Goal: Task Accomplishment & Management: Complete application form

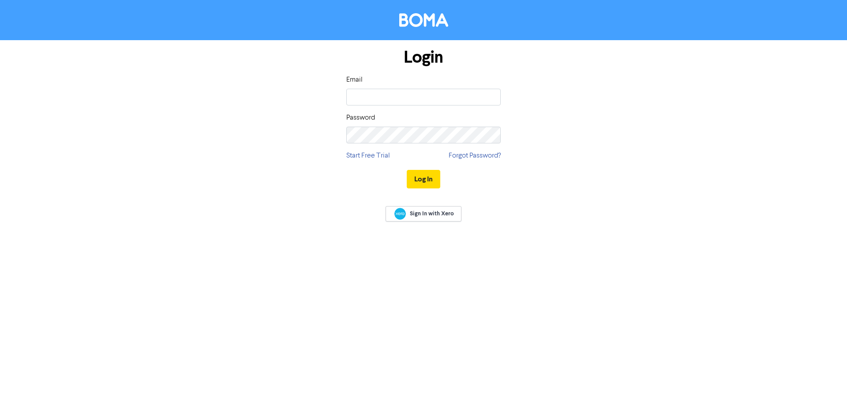
click at [416, 88] on div "Email" at bounding box center [423, 90] width 154 height 31
click at [417, 94] on input "email" at bounding box center [423, 97] width 154 height 17
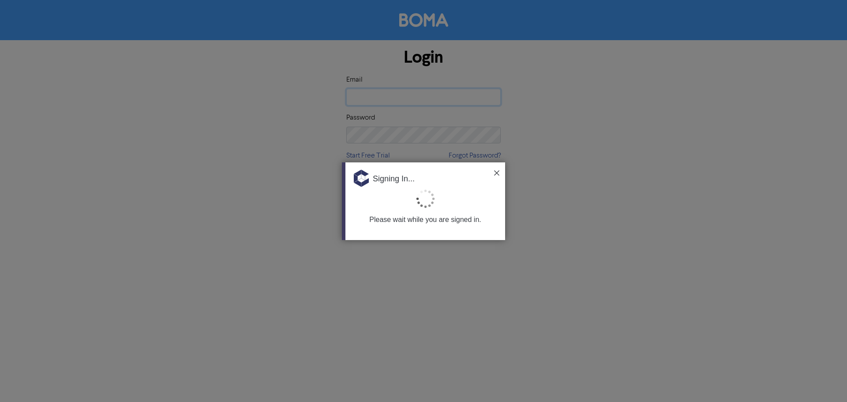
type input "[EMAIL_ADDRESS][DOMAIN_NAME]"
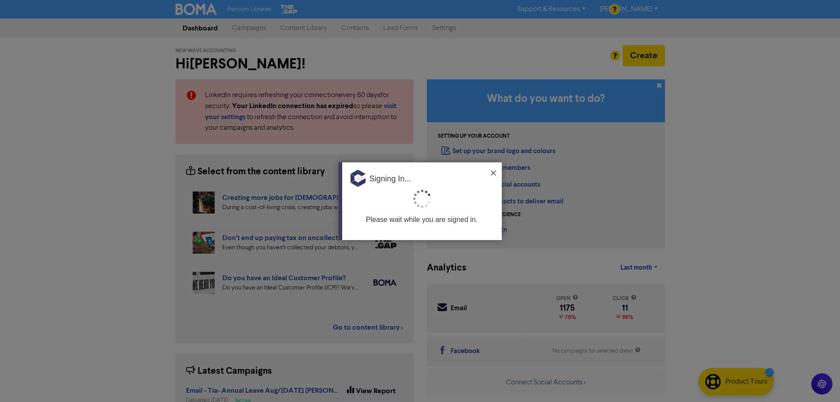
click at [492, 173] on img at bounding box center [493, 172] width 5 height 5
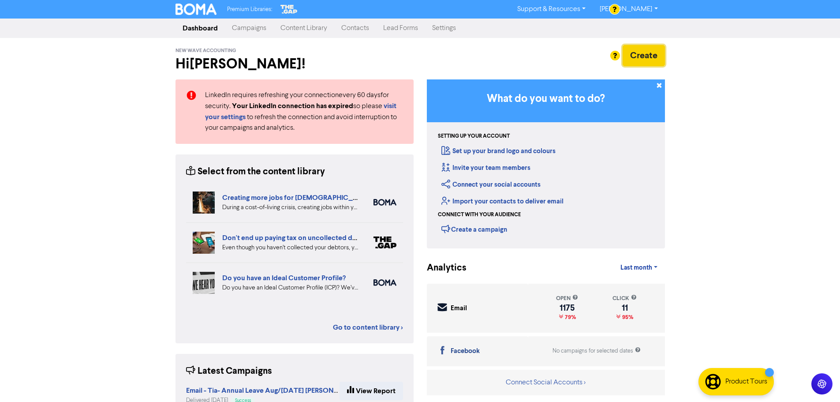
click at [641, 59] on button "Create" at bounding box center [644, 55] width 42 height 21
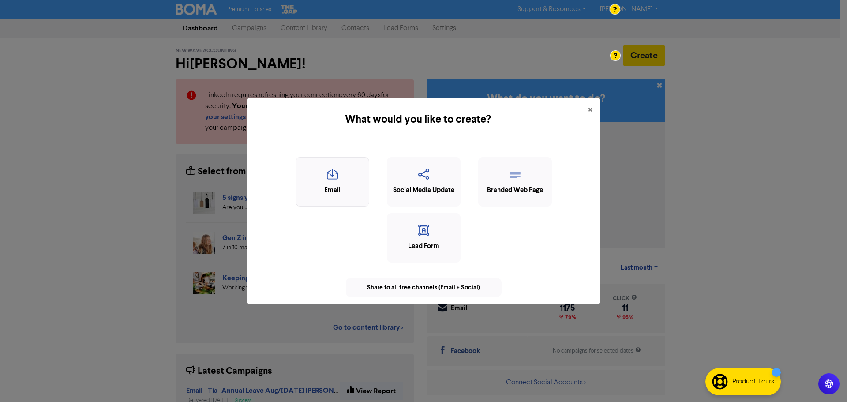
click at [340, 191] on div "Email" at bounding box center [332, 190] width 64 height 10
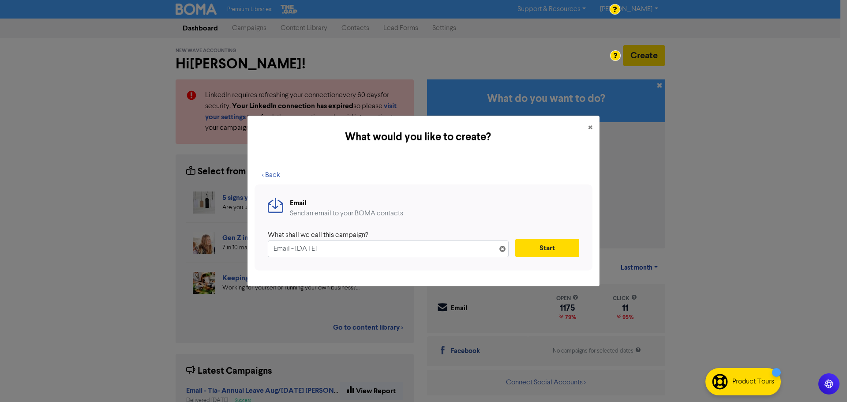
click at [284, 249] on input "Email - [DATE]" at bounding box center [388, 248] width 241 height 17
drag, startPoint x: 284, startPoint y: 249, endPoint x: 290, endPoint y: 250, distance: 6.7
click at [283, 249] on input "Email - [DATE]" at bounding box center [388, 248] width 241 height 17
drag, startPoint x: 292, startPoint y: 250, endPoint x: 307, endPoint y: 251, distance: 14.7
click at [307, 251] on input "NW - [DATE]" at bounding box center [388, 248] width 241 height 17
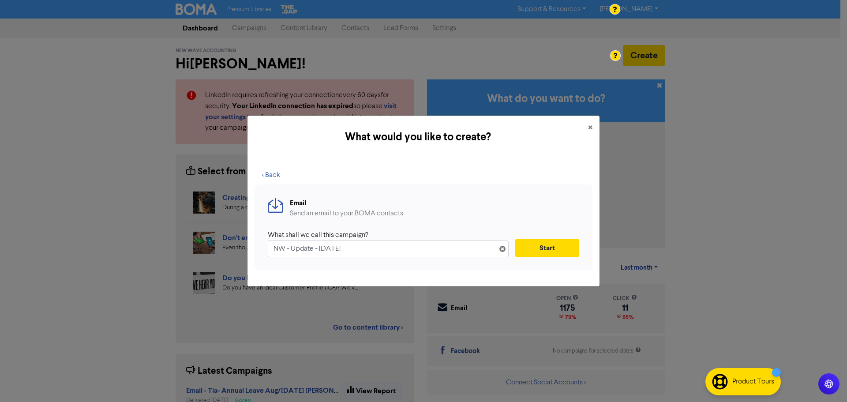
click at [333, 251] on input "NW - Update - [DATE]" at bounding box center [388, 248] width 241 height 17
type input "NW - Update - [DATE]"
click at [548, 251] on button "Start" at bounding box center [547, 248] width 64 height 19
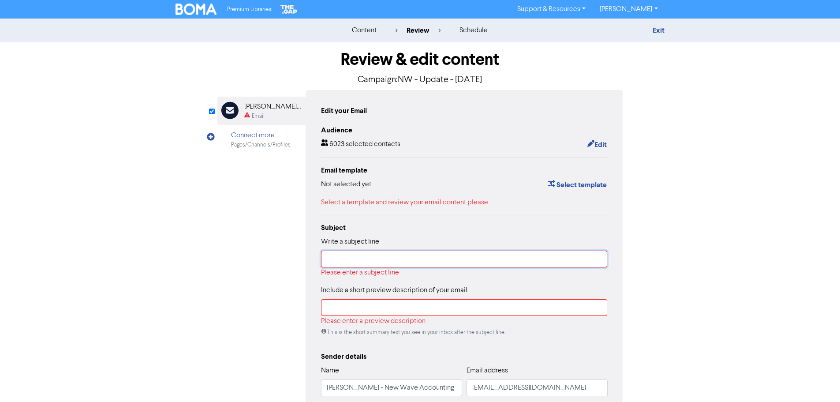
click at [354, 259] on input "text" at bounding box center [464, 259] width 287 height 17
type input "N"
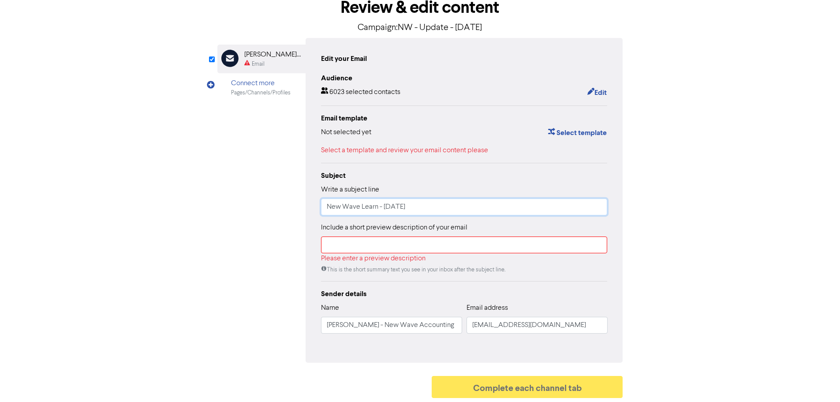
scroll to position [53, 0]
type input "New Wave Learn - [DATE]"
click at [397, 241] on input "text" at bounding box center [464, 244] width 287 height 17
paste input "As we move into the 2025/2026 financial year there are some key changes in tax,…"
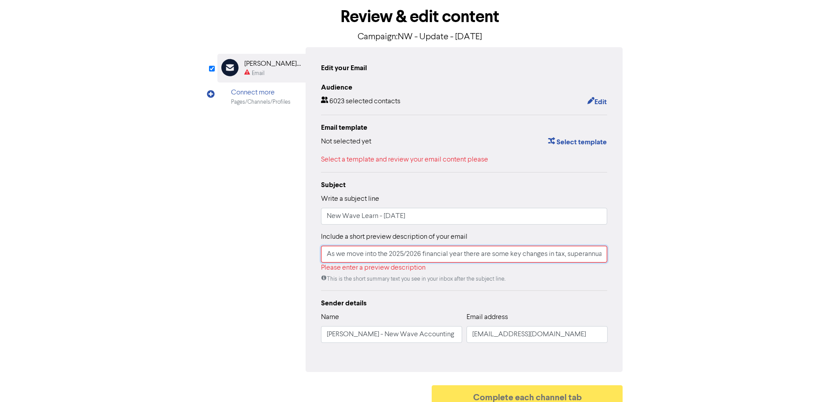
scroll to position [0, 208]
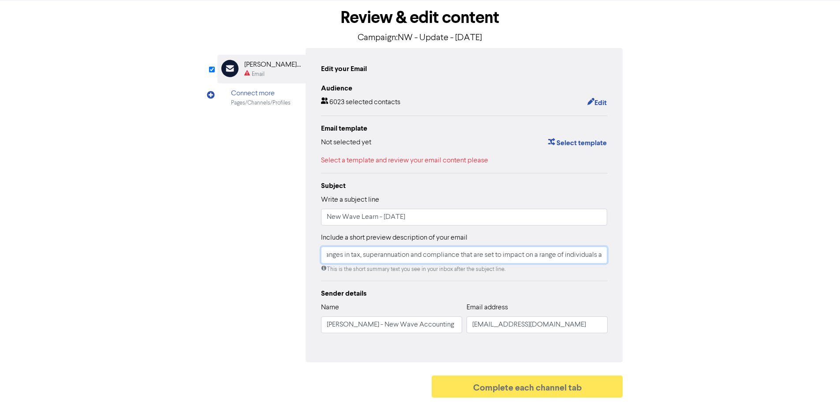
drag, startPoint x: 566, startPoint y: 256, endPoint x: 760, endPoint y: 260, distance: 193.7
click at [760, 260] on div "content review schedule Exit Review & edit content Campaign: NW - Update - [DAT…" at bounding box center [420, 189] width 840 height 425
drag, startPoint x: 582, startPoint y: 255, endPoint x: 690, endPoint y: 256, distance: 108.1
click at [690, 256] on div "content review schedule Exit Review & edit content Campaign: NW - Update - [DAT…" at bounding box center [420, 189] width 840 height 425
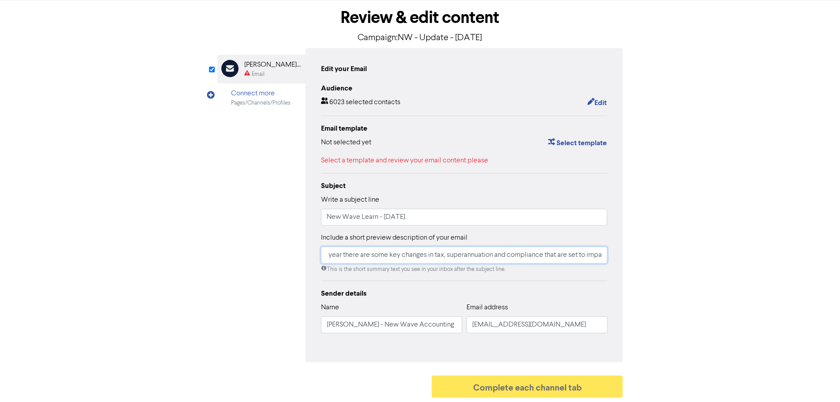
scroll to position [0, 123]
drag, startPoint x: 543, startPoint y: 256, endPoint x: 749, endPoint y: 259, distance: 205.6
click at [750, 258] on div "content review schedule Exit Review & edit content Campaign: NW - Update - [DAT…" at bounding box center [420, 189] width 840 height 425
drag, startPoint x: 406, startPoint y: 257, endPoint x: 266, endPoint y: 250, distance: 139.6
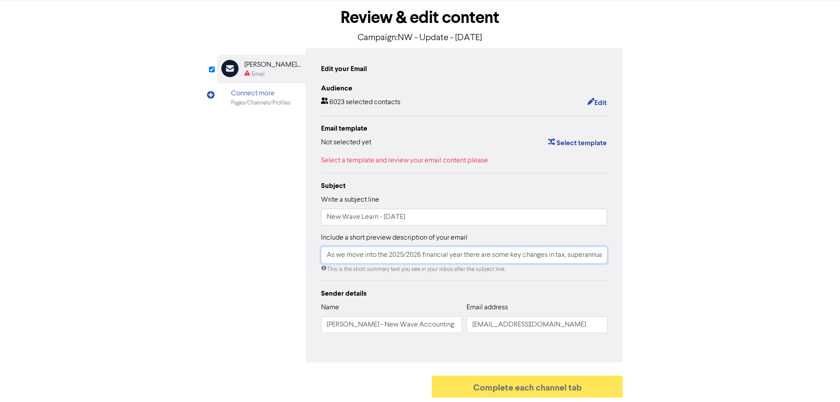
click at [266, 250] on div "Email Created with Sketch. [PERSON_NAME] - New Wave Accounting Email Connect mo…" at bounding box center [421, 205] width 406 height 314
type input "As we move into the 2025/2026 financial year there are some key changes in tax,…"
click at [426, 296] on div "Sender details" at bounding box center [464, 293] width 287 height 11
drag, startPoint x: 364, startPoint y: 325, endPoint x: 294, endPoint y: 328, distance: 70.7
click at [294, 328] on div "Email Created with Sketch. [PERSON_NAME] - New Wave Accounting Email Connect mo…" at bounding box center [421, 205] width 406 height 314
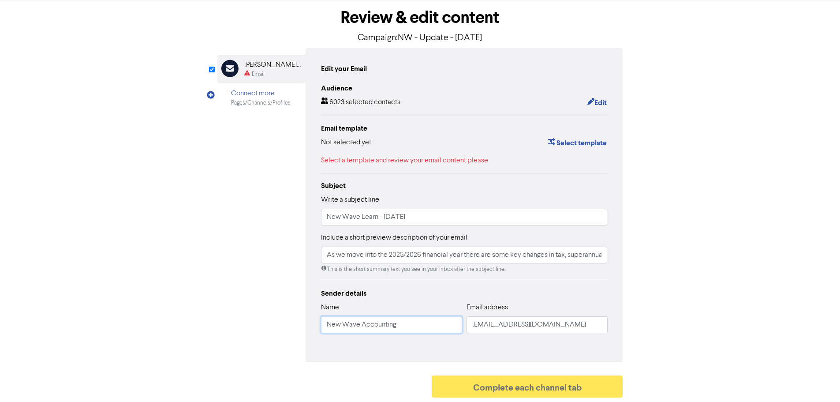
type input "New Wave Accounting"
click at [369, 218] on input "New Wave Learn - [DATE]" at bounding box center [464, 217] width 287 height 17
click at [368, 218] on input "New Wave Learn - [DATE]" at bounding box center [464, 217] width 287 height 17
click at [416, 218] on input "New Wave Learn - [DATE]" at bounding box center [464, 217] width 287 height 17
drag, startPoint x: 383, startPoint y: 218, endPoint x: 279, endPoint y: 215, distance: 103.7
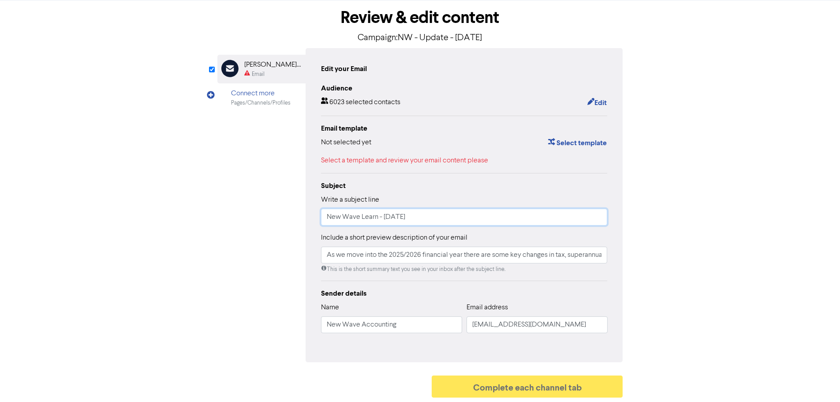
click at [279, 215] on div "Email Created with Sketch. [PERSON_NAME] - New Wave Accounting Email Connect mo…" at bounding box center [421, 205] width 406 height 314
paste input "Smarter Business Moves with New Wave: Tax Insights & Cash Flow Tips"
click at [453, 218] on input "Smarter Business Moves with New Wave: Tax Insights & Cash Flow Tips [DATE]" at bounding box center [464, 217] width 287 height 17
drag, startPoint x: 544, startPoint y: 218, endPoint x: 455, endPoint y: 221, distance: 88.3
click at [455, 221] on input "Smarter Business Moves with New Wave: Tax Insights & Cash Flow Tips [DATE]" at bounding box center [464, 217] width 287 height 17
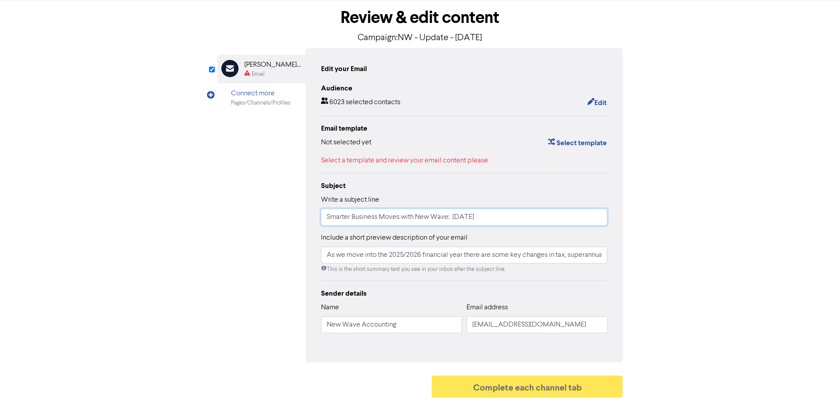
click at [451, 219] on input "Smarter Business Moves with New Wave: [DATE]" at bounding box center [464, 217] width 287 height 17
type input "Smarter Business Moves with New Wave - [DATE]"
click at [599, 102] on button "Edit" at bounding box center [597, 102] width 20 height 11
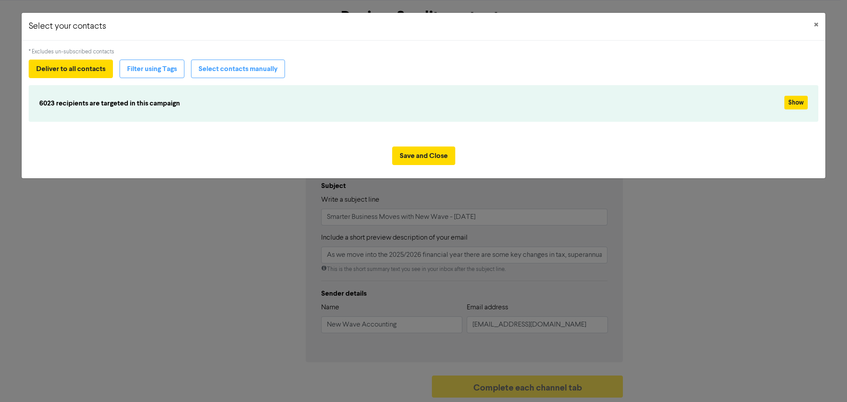
click at [660, 228] on div "Select your contacts × * Excludes un-subscribed contacts Deliver to all contact…" at bounding box center [423, 201] width 847 height 402
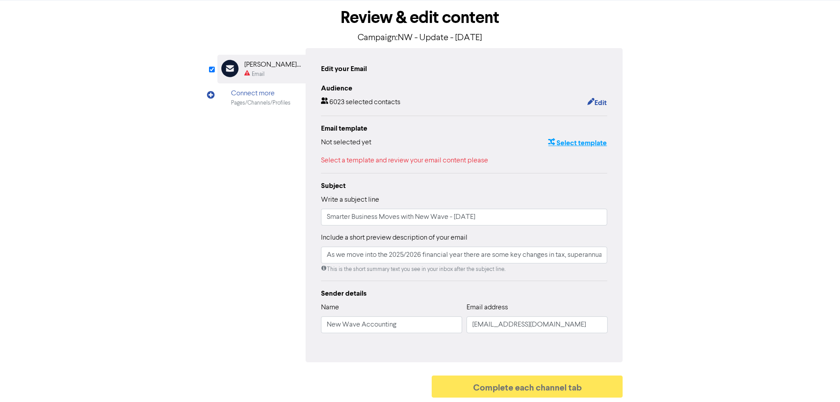
click at [548, 141] on icon "button" at bounding box center [551, 143] width 7 height 9
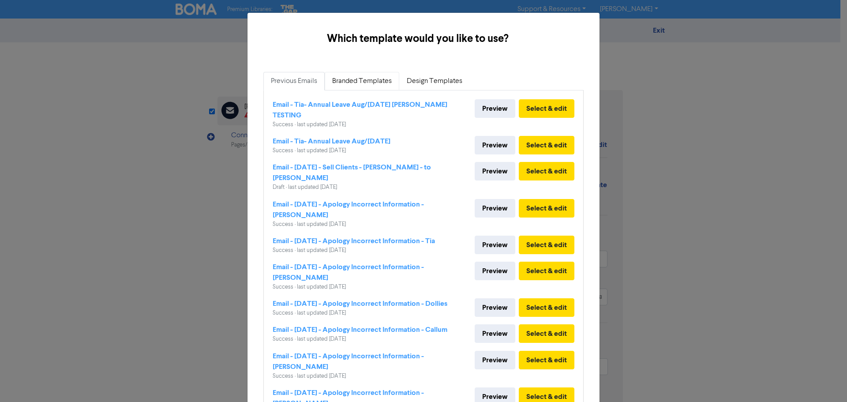
drag, startPoint x: 353, startPoint y: 78, endPoint x: 428, endPoint y: 82, distance: 75.6
click at [354, 79] on link "Branded Templates" at bounding box center [362, 81] width 75 height 19
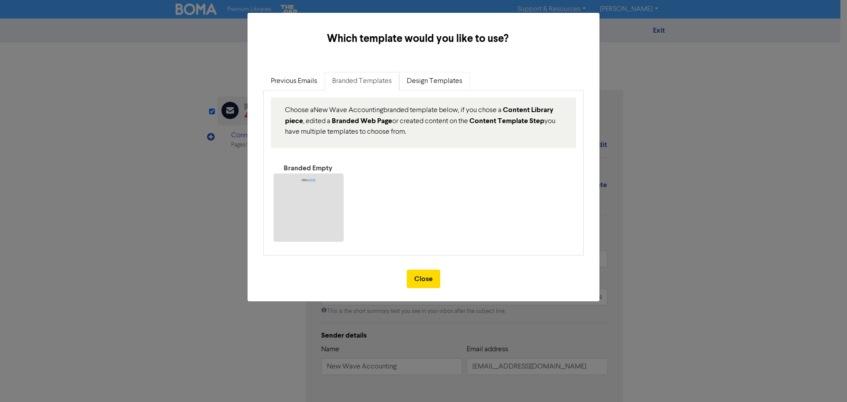
click at [428, 83] on link "Design Templates" at bounding box center [434, 81] width 71 height 19
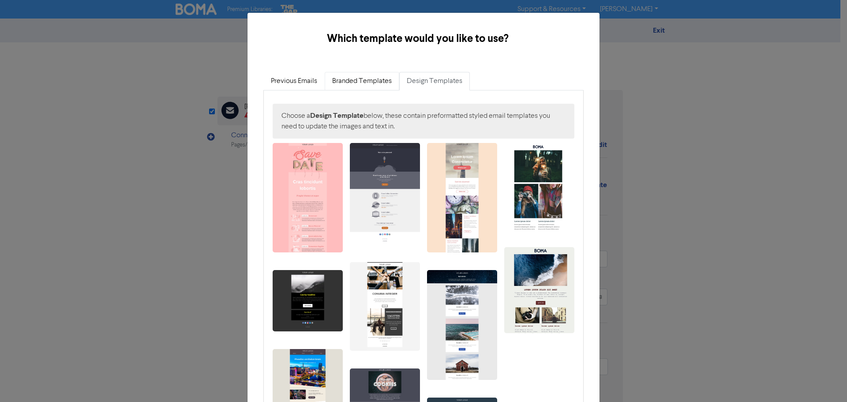
click at [356, 82] on link "Branded Templates" at bounding box center [362, 81] width 75 height 19
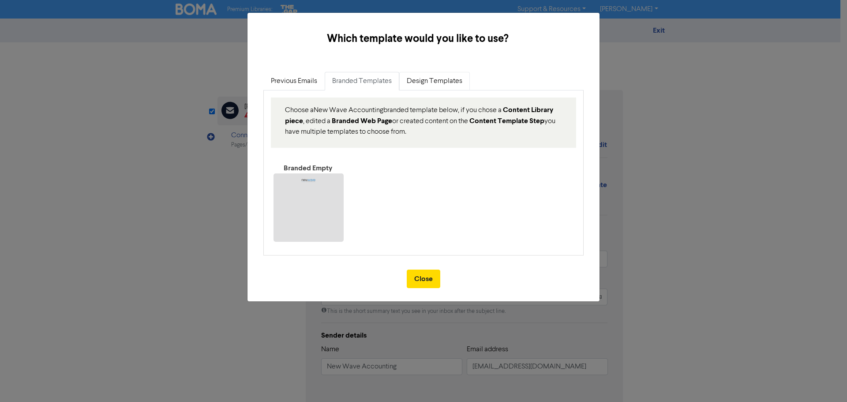
click at [452, 83] on link "Design Templates" at bounding box center [434, 81] width 71 height 19
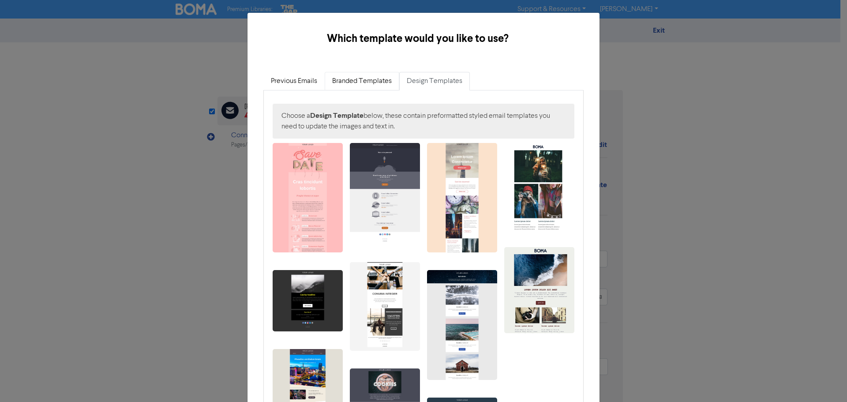
click at [380, 79] on link "Branded Templates" at bounding box center [362, 81] width 75 height 19
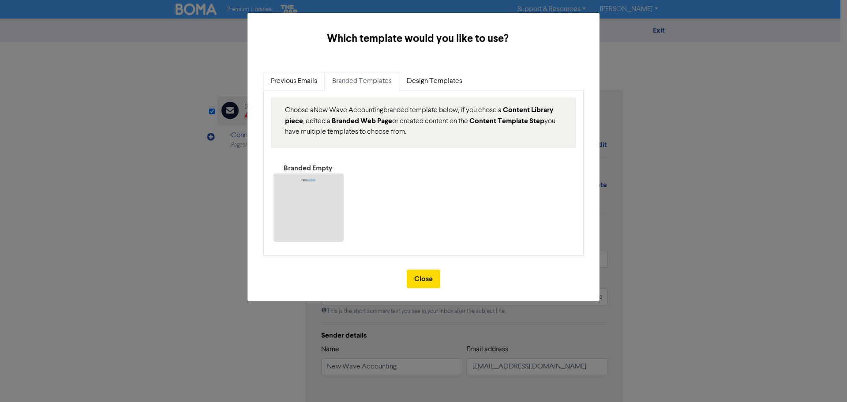
click at [289, 82] on link "Previous Emails" at bounding box center [293, 81] width 61 height 19
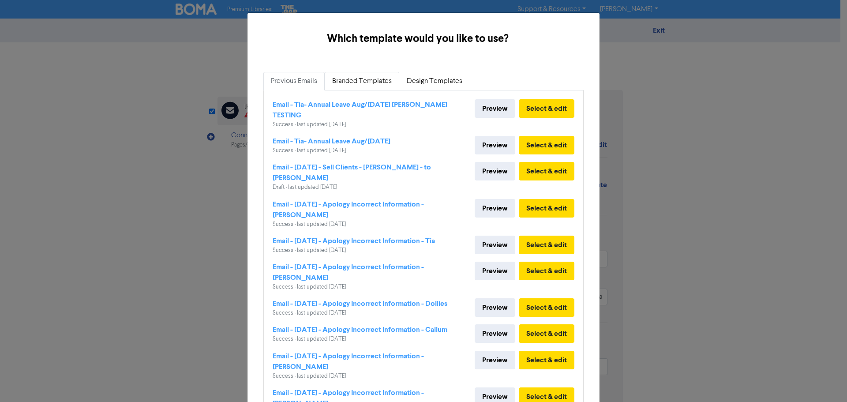
click at [364, 80] on link "Branded Templates" at bounding box center [362, 81] width 75 height 19
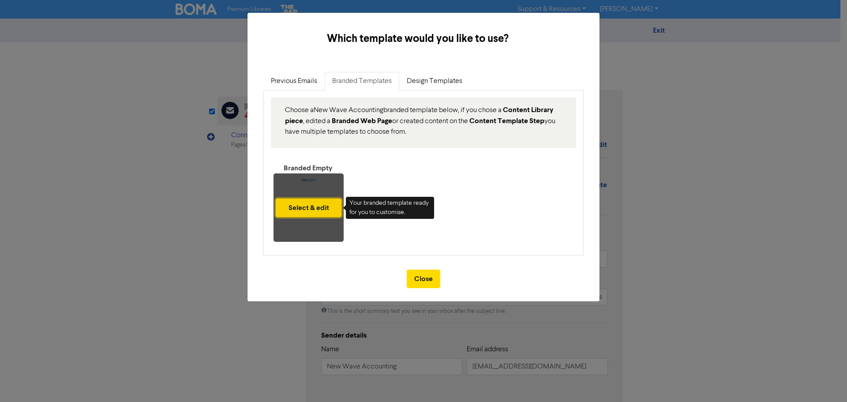
click at [307, 212] on button "Select & edit" at bounding box center [309, 208] width 66 height 19
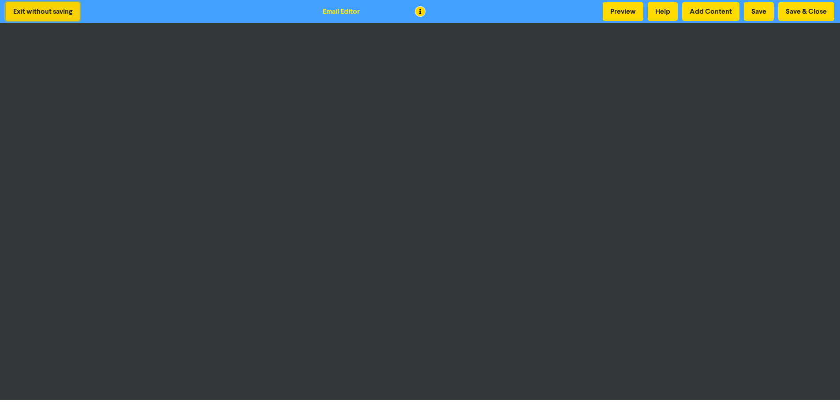
click at [53, 13] on button "Exit without saving" at bounding box center [43, 11] width 74 height 19
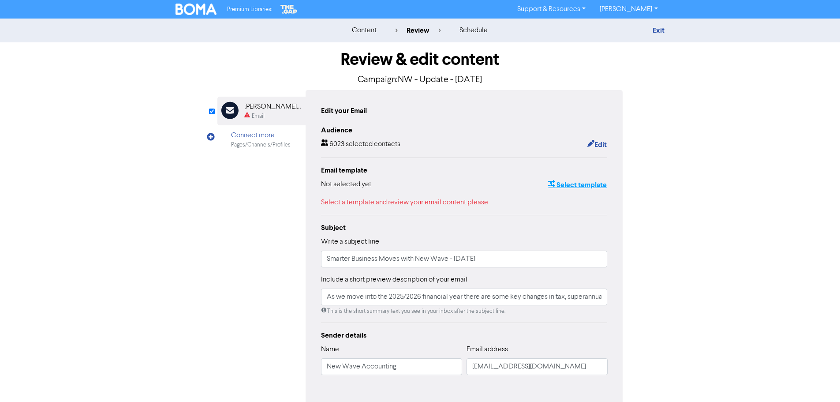
click at [580, 182] on button "Select template" at bounding box center [578, 184] width 60 height 11
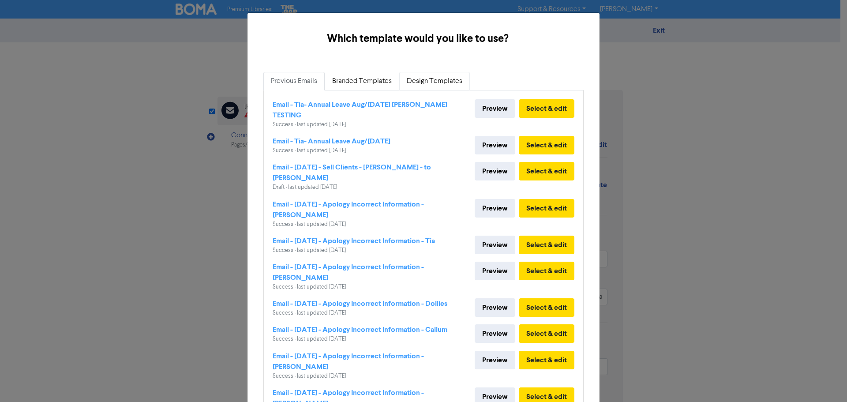
click at [425, 83] on link "Design Templates" at bounding box center [434, 81] width 71 height 19
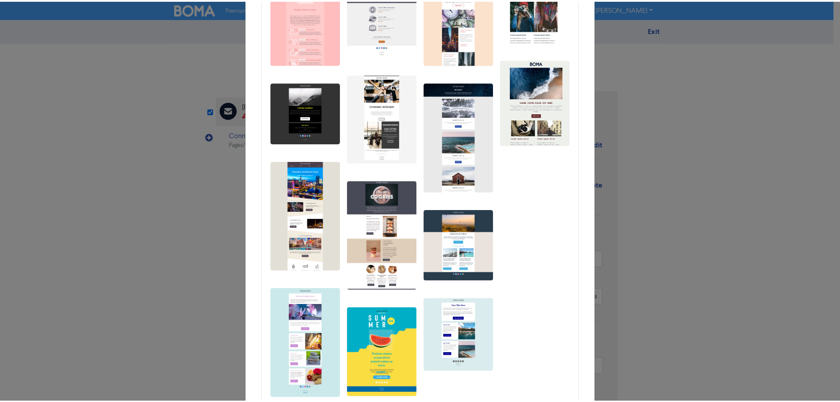
scroll to position [265, 0]
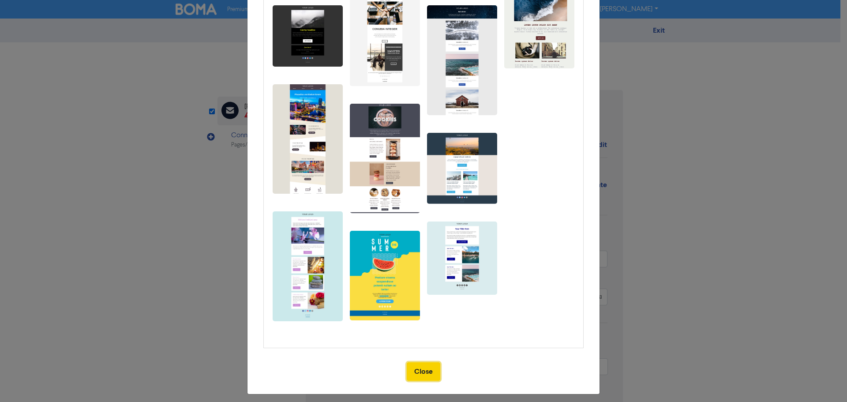
click at [424, 367] on button "Close" at bounding box center [424, 371] width 34 height 19
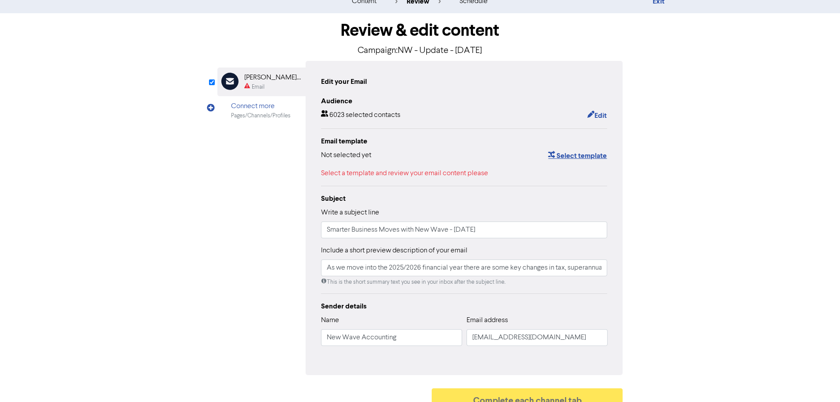
scroll to position [43, 0]
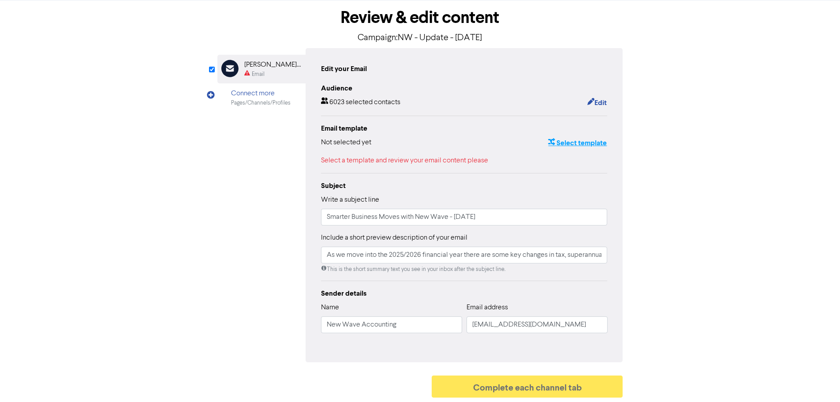
click at [588, 141] on button "Select template" at bounding box center [578, 142] width 60 height 11
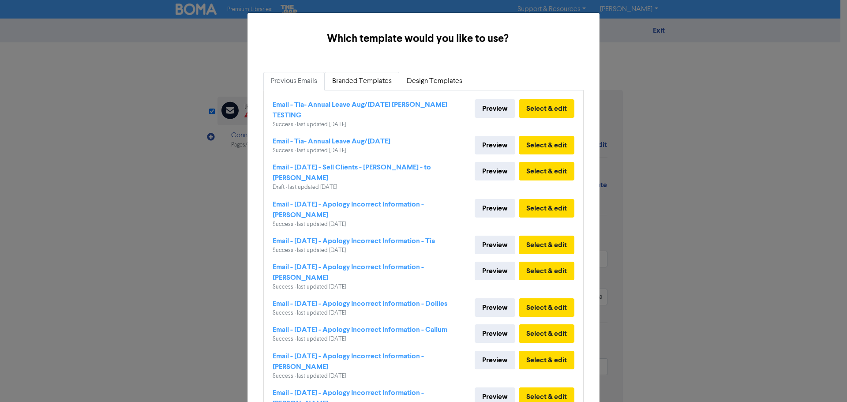
click at [368, 81] on link "Branded Templates" at bounding box center [362, 81] width 75 height 19
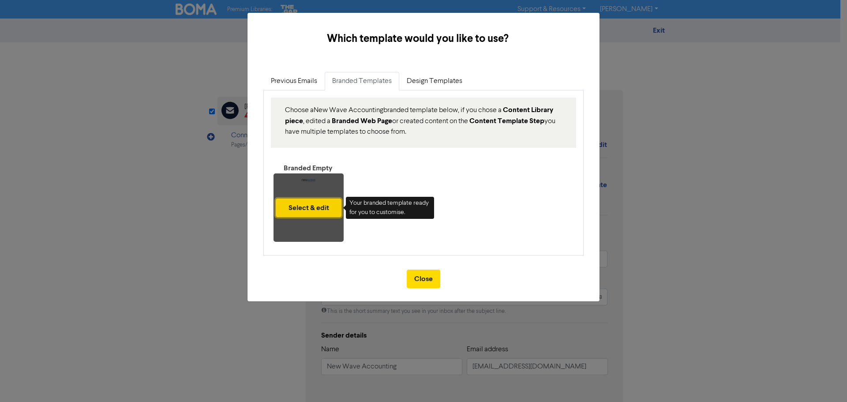
click at [315, 216] on button "Select & edit" at bounding box center [309, 208] width 66 height 19
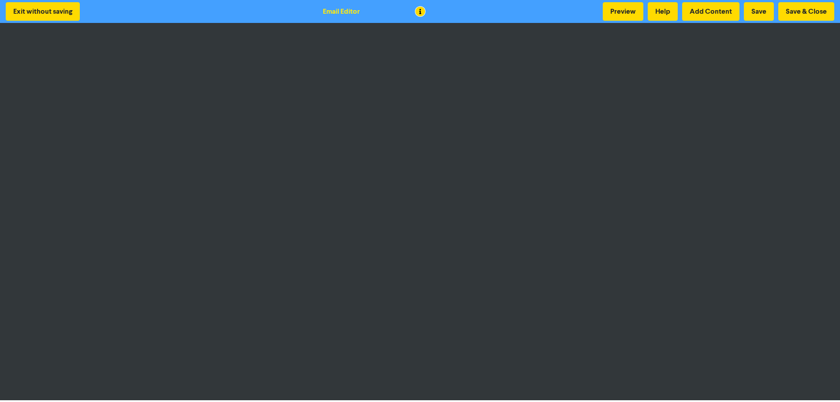
scroll to position [1, 0]
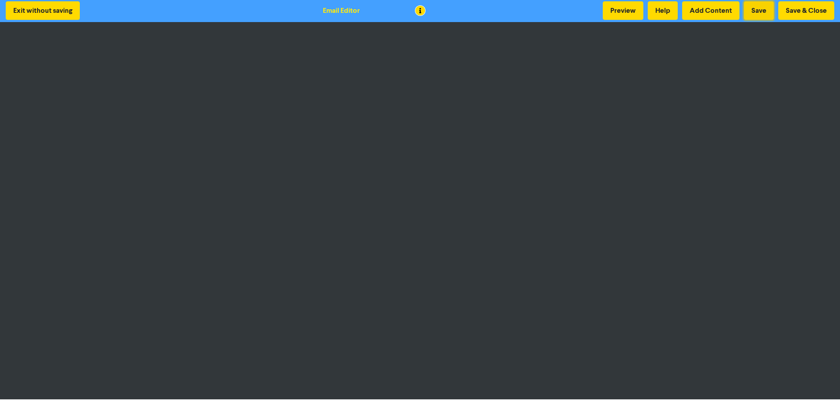
click at [764, 11] on button "Save" at bounding box center [759, 10] width 30 height 19
click at [615, 11] on button "Preview" at bounding box center [623, 10] width 41 height 19
click at [38, 9] on button "Exit without saving" at bounding box center [43, 10] width 74 height 19
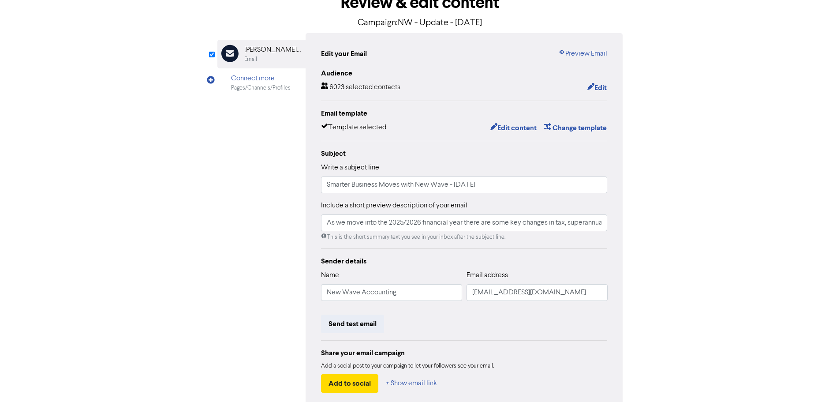
scroll to position [104, 0]
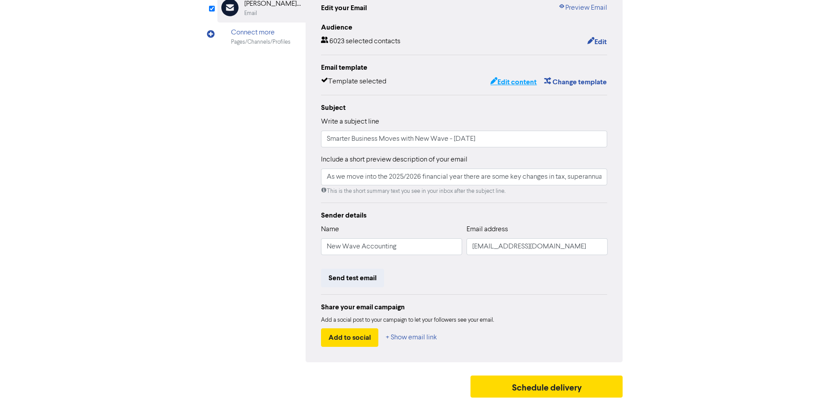
click at [519, 80] on button "Edit content" at bounding box center [513, 81] width 47 height 11
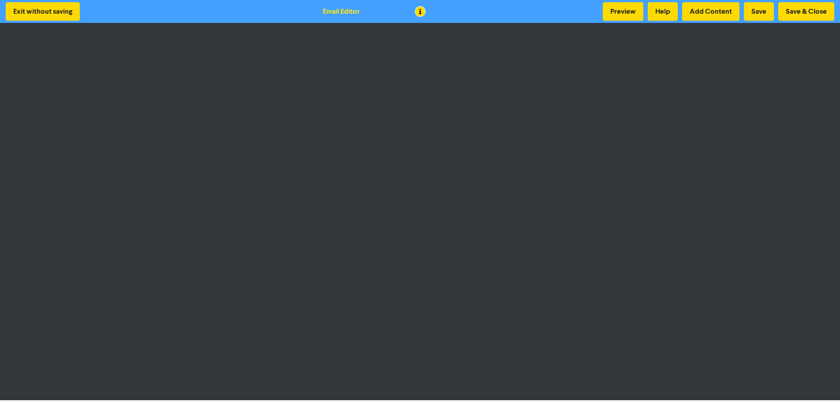
scroll to position [1, 0]
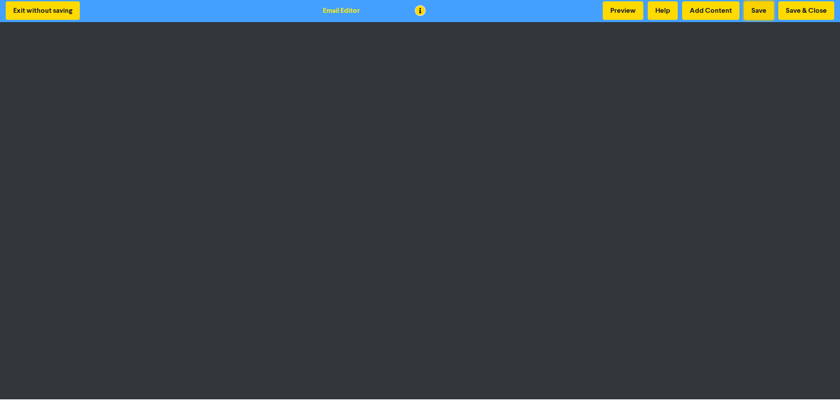
click at [756, 8] on button "Save" at bounding box center [759, 10] width 30 height 19
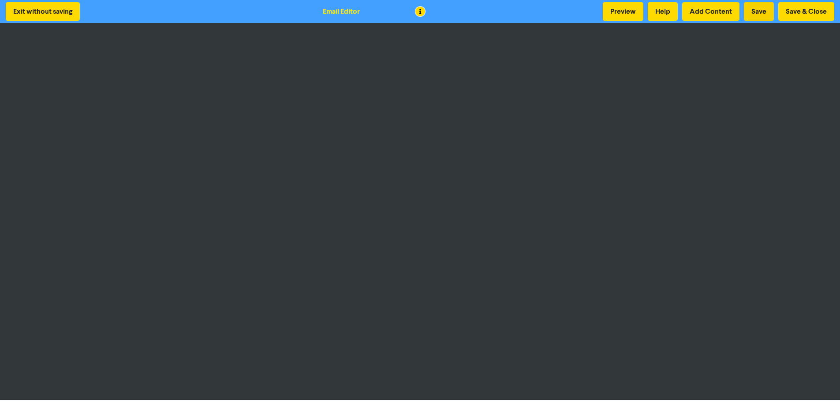
click at [762, 9] on button "Save" at bounding box center [759, 11] width 30 height 19
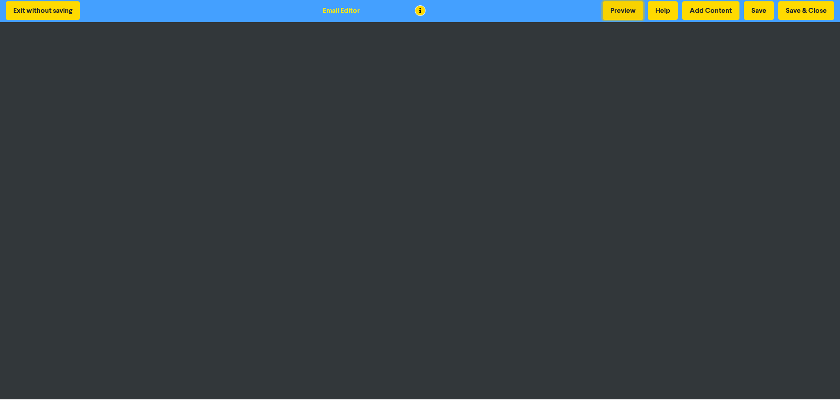
click at [620, 13] on button "Preview" at bounding box center [623, 10] width 41 height 19
click at [759, 11] on button "Save" at bounding box center [759, 10] width 30 height 19
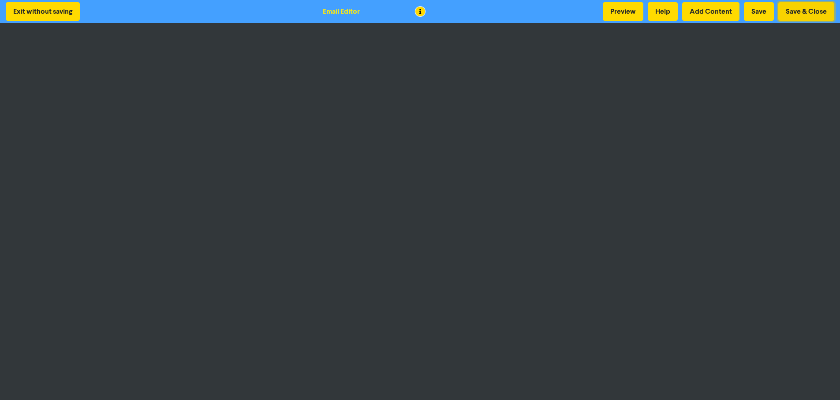
click at [804, 13] on button "Save & Close" at bounding box center [807, 11] width 56 height 19
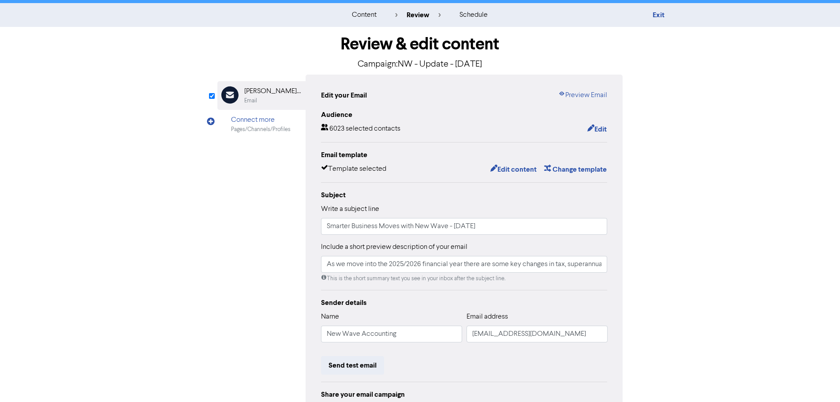
scroll to position [104, 0]
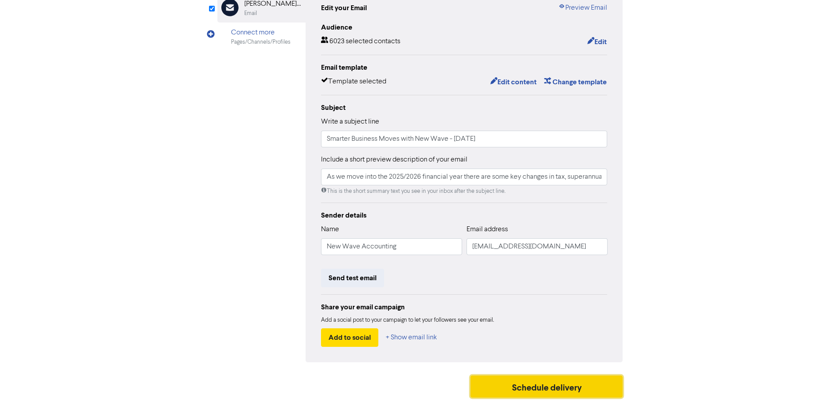
click at [554, 383] on button "Schedule delivery" at bounding box center [547, 386] width 153 height 22
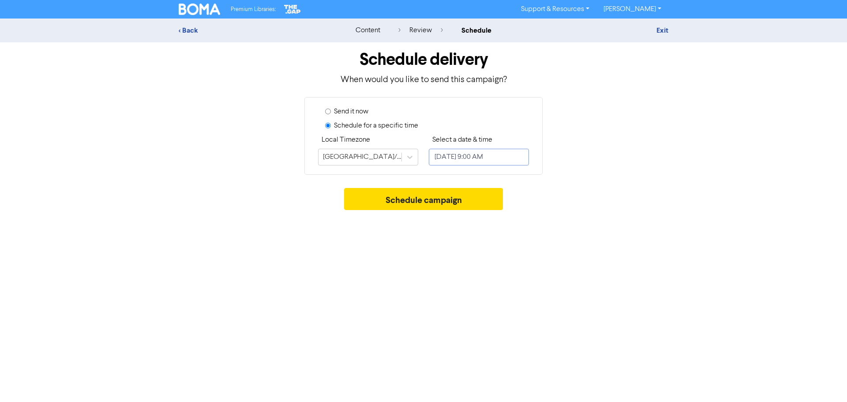
click at [487, 160] on input "[DATE] 9:00 AM" at bounding box center [479, 157] width 100 height 17
select select "7"
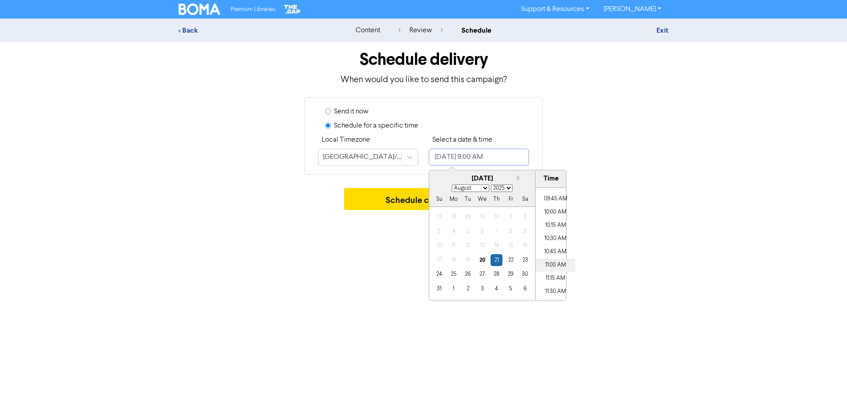
scroll to position [515, 0]
click at [552, 261] on li "11:00 AM" at bounding box center [556, 261] width 40 height 13
type input "[DATE] 11:00 AM"
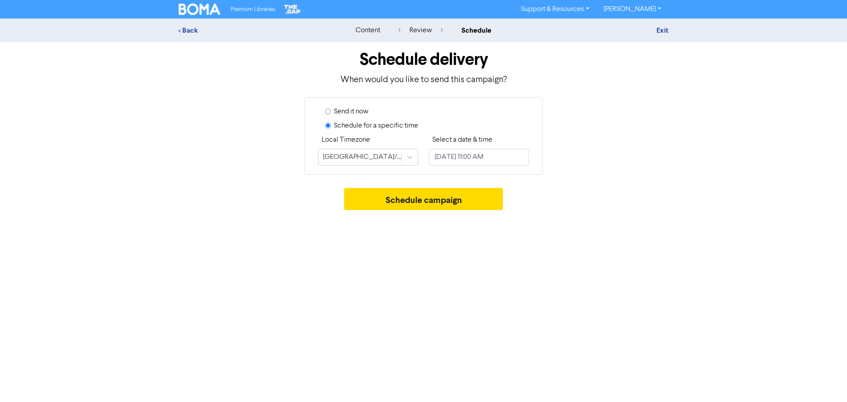
click at [617, 200] on div "Schedule campaign" at bounding box center [424, 201] width 490 height 26
click at [455, 159] on input "[DATE] 11:00 AM" at bounding box center [479, 157] width 100 height 17
select select "7"
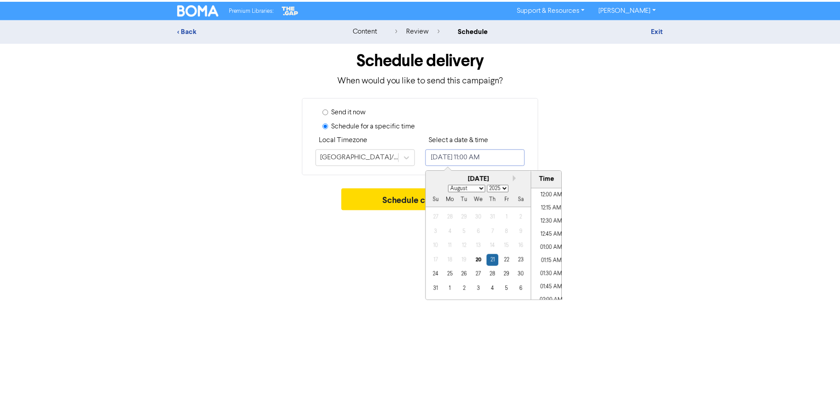
scroll to position [533, 0]
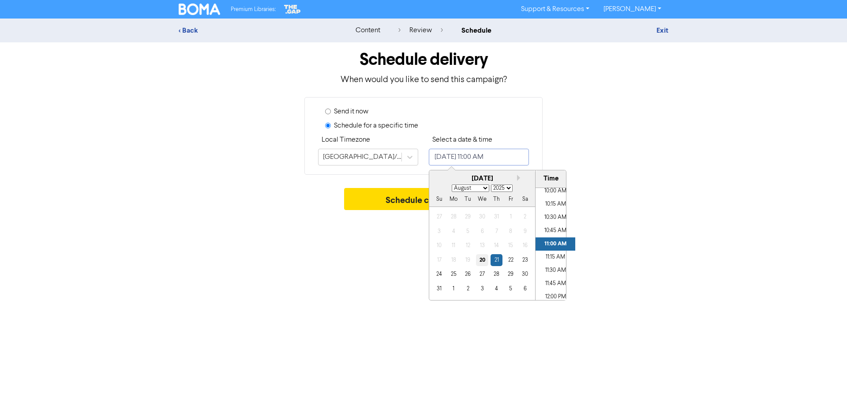
click at [483, 259] on div "20" at bounding box center [482, 260] width 12 height 12
type input "[DATE] 11:00 AM"
click at [545, 245] on li "11:00 AM" at bounding box center [556, 243] width 40 height 13
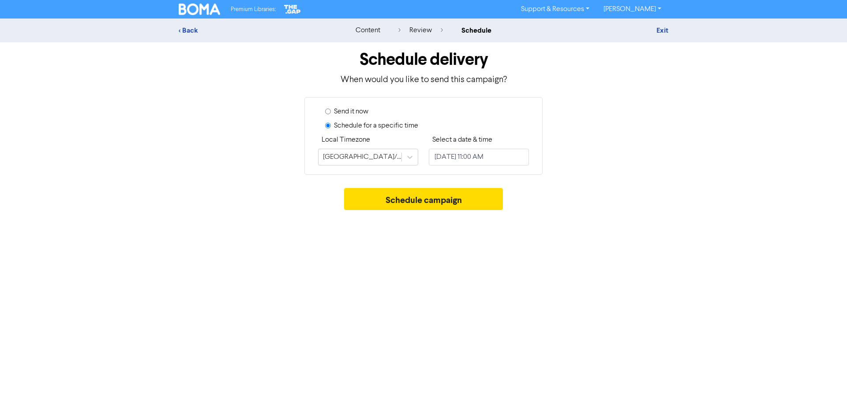
click at [649, 181] on div "Schedule delivery When would you like to send this campaign? Send it now Schedu…" at bounding box center [423, 128] width 503 height 172
click at [456, 205] on button "Schedule campaign" at bounding box center [423, 199] width 159 height 22
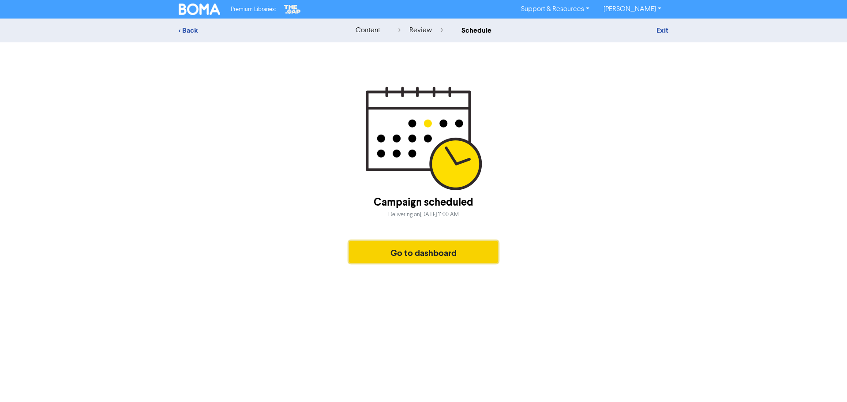
click at [448, 253] on button "Go to dashboard" at bounding box center [423, 252] width 149 height 22
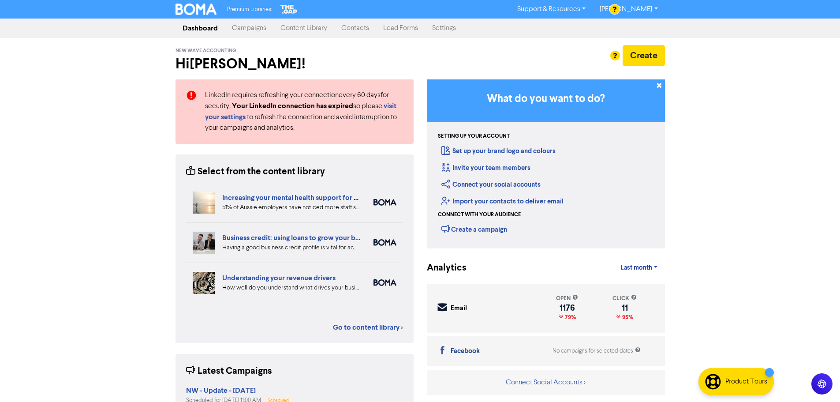
click at [299, 30] on link "Content Library" at bounding box center [304, 28] width 61 height 18
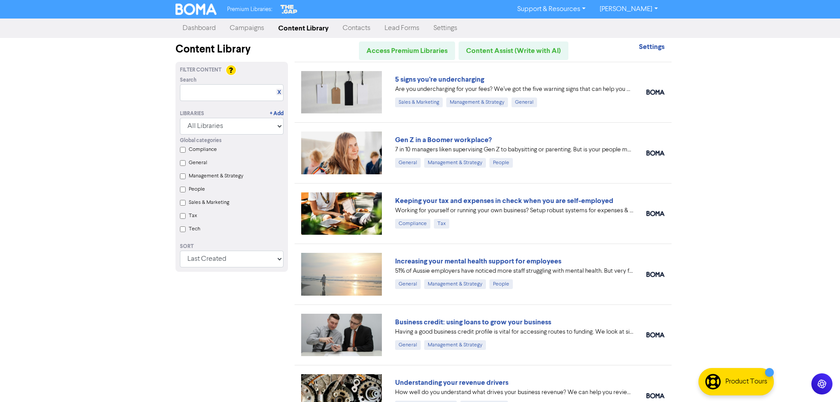
click at [191, 219] on label "Tax" at bounding box center [193, 216] width 8 height 8
click at [186, 219] on input "Tax" at bounding box center [183, 216] width 6 height 6
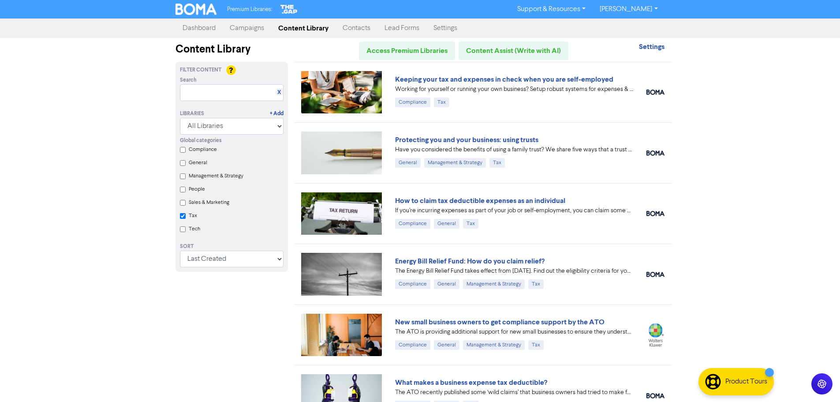
click at [191, 216] on label "Tax" at bounding box center [193, 216] width 8 height 8
click at [186, 216] on input "Tax" at bounding box center [183, 216] width 6 height 6
checkbox input "false"
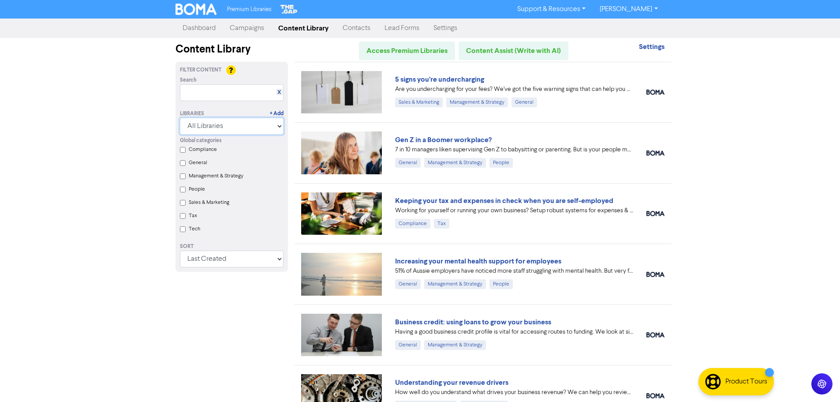
click at [228, 127] on select "All Libraries BOMA Other Partners The Gap Xero" at bounding box center [232, 126] width 104 height 17
click at [183, 118] on select "All Libraries BOMA Other Partners The Gap Xero" at bounding box center [232, 126] width 104 height 17
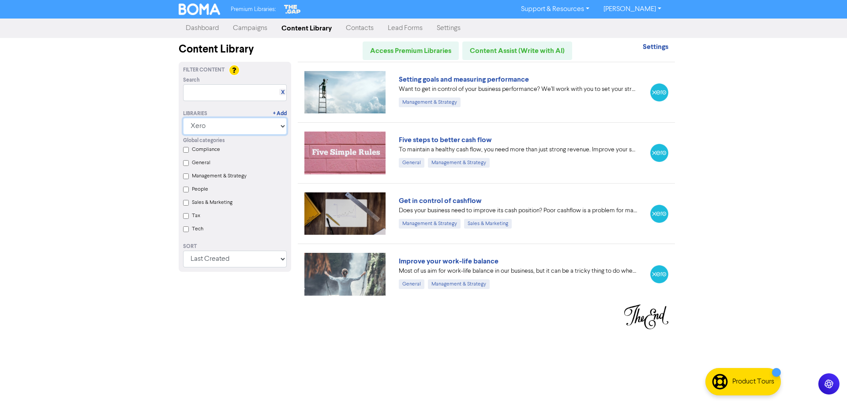
click at [231, 128] on select "All Libraries BOMA Other Partners The Gap Xero" at bounding box center [235, 126] width 104 height 17
select select "The Gap"
click at [183, 118] on select "All Libraries BOMA Other Partners The Gap Xero" at bounding box center [235, 126] width 104 height 17
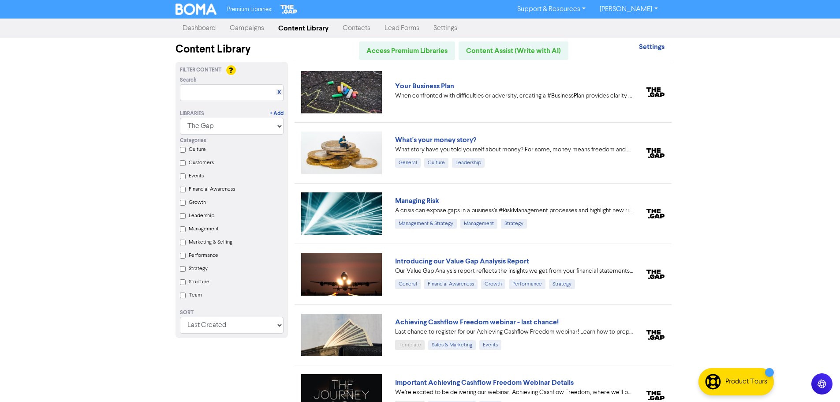
click at [201, 273] on label "Strategy" at bounding box center [198, 269] width 19 height 8
click at [186, 272] on input "Strategy" at bounding box center [183, 269] width 6 height 6
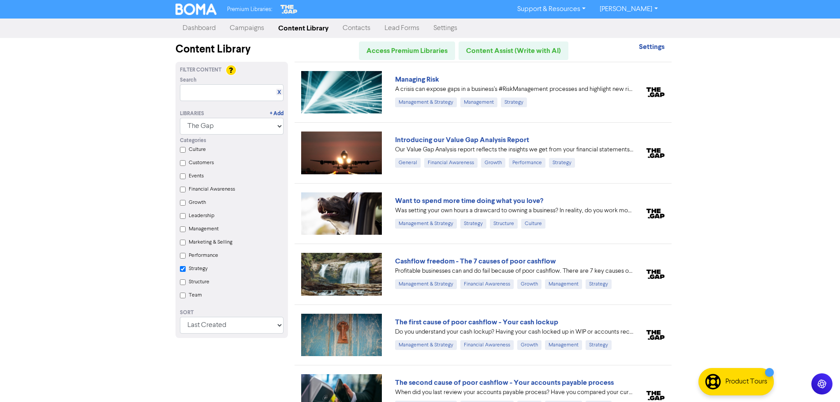
click at [201, 273] on label "Strategy" at bounding box center [198, 269] width 19 height 8
click at [186, 272] on input "Strategy" at bounding box center [183, 269] width 6 height 6
checkbox input "false"
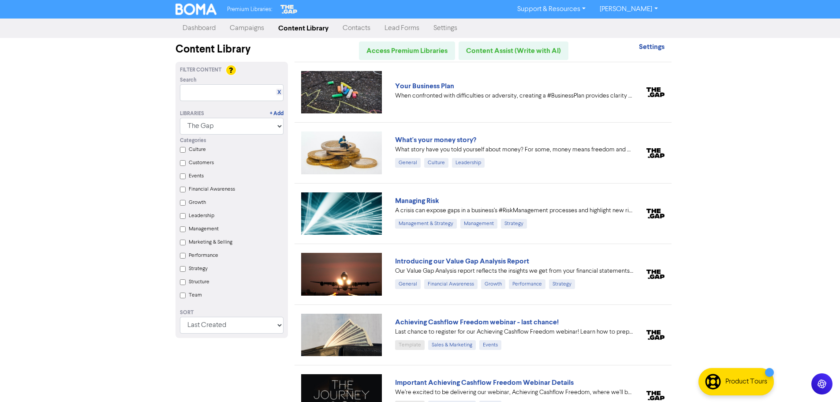
click at [195, 206] on label "Growth" at bounding box center [197, 203] width 17 height 8
click at [186, 206] on input "Growth" at bounding box center [183, 203] width 6 height 6
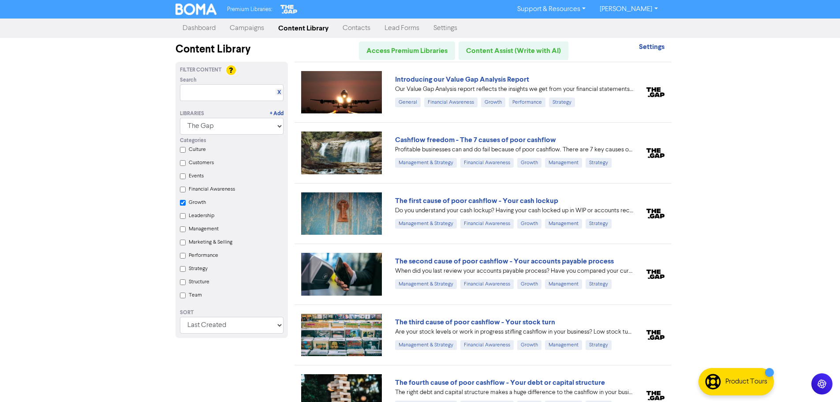
click at [195, 206] on label "Growth" at bounding box center [197, 203] width 17 height 8
click at [186, 206] on input "Growth" at bounding box center [183, 203] width 6 height 6
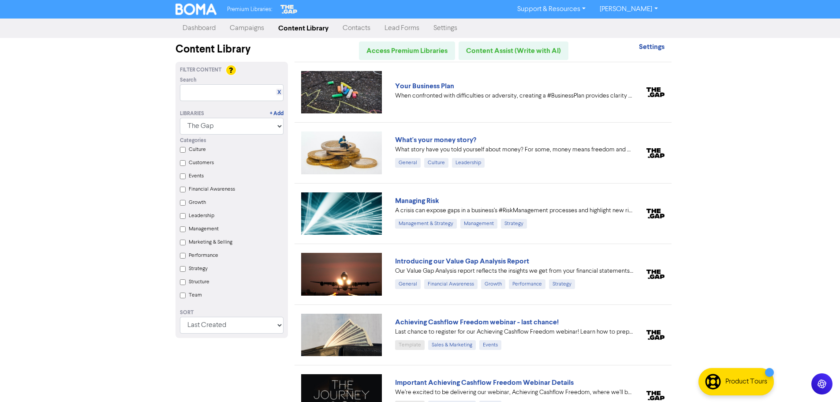
click at [196, 205] on label "Growth" at bounding box center [197, 203] width 17 height 8
click at [186, 205] on input "Growth" at bounding box center [183, 203] width 6 height 6
checkbox input "true"
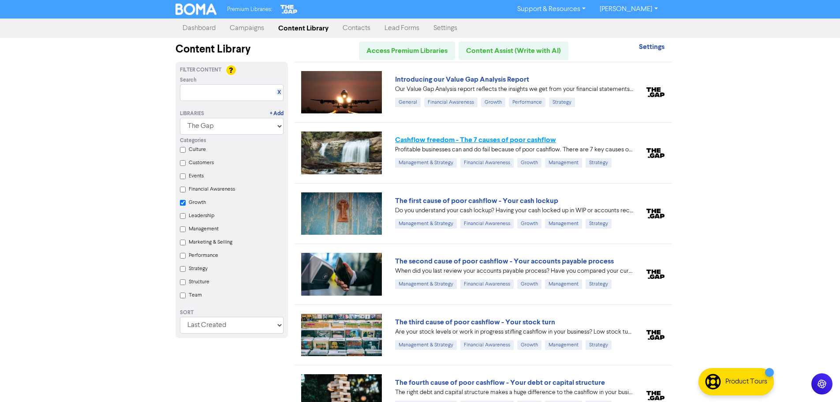
click at [538, 137] on link "Cashflow freedom - The 7 causes of poor cashflow" at bounding box center [475, 139] width 161 height 9
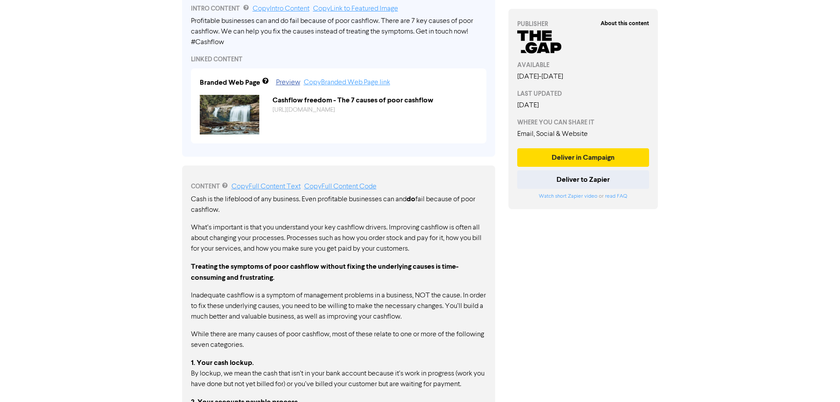
scroll to position [279, 0]
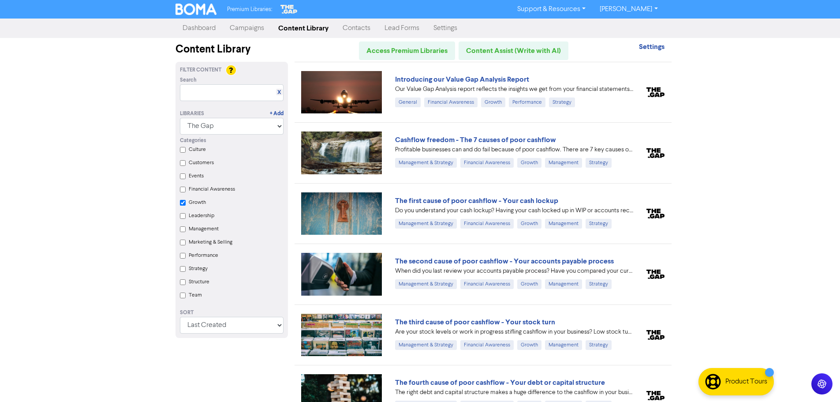
click at [191, 206] on label "Growth" at bounding box center [197, 203] width 17 height 8
click at [186, 206] on input "Growth" at bounding box center [183, 203] width 6 height 6
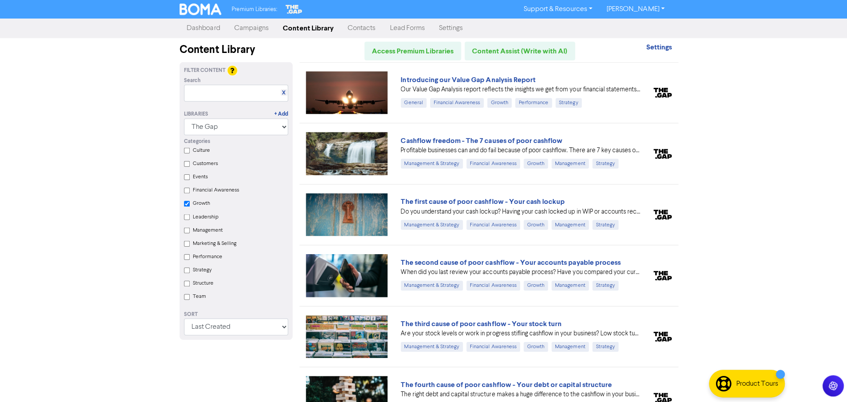
checkbox input "false"
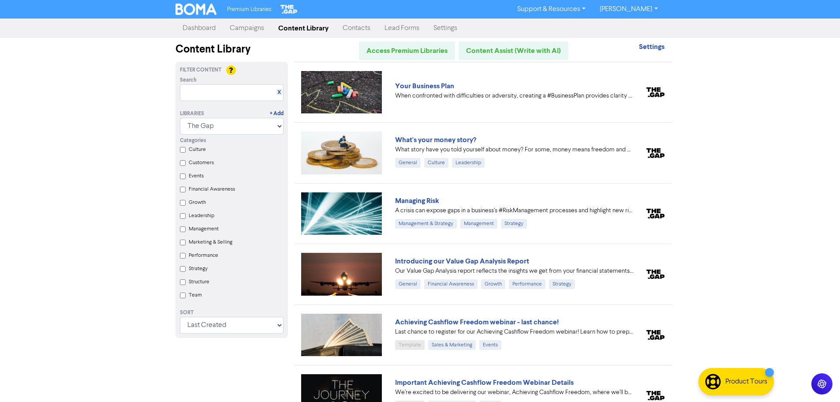
click at [206, 193] on label "Financial Awareness" at bounding box center [212, 189] width 46 height 8
click at [186, 192] on Awareness "Financial Awareness" at bounding box center [183, 190] width 6 height 6
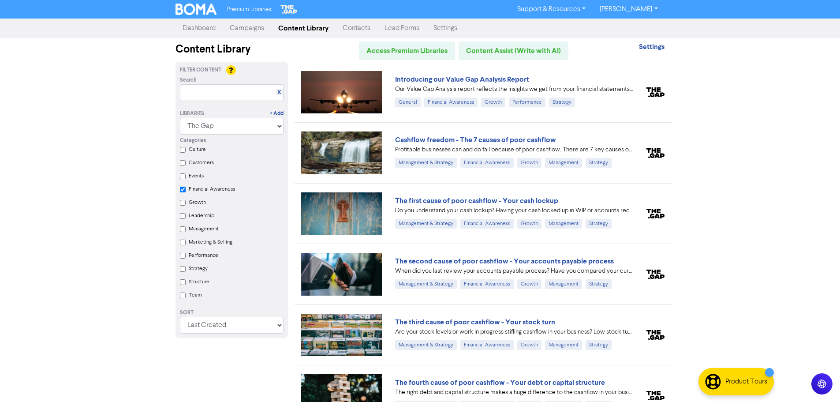
click at [206, 193] on label "Financial Awareness" at bounding box center [212, 189] width 46 height 8
click at [186, 192] on Awareness "Financial Awareness" at bounding box center [183, 190] width 6 height 6
checkbox Awareness "false"
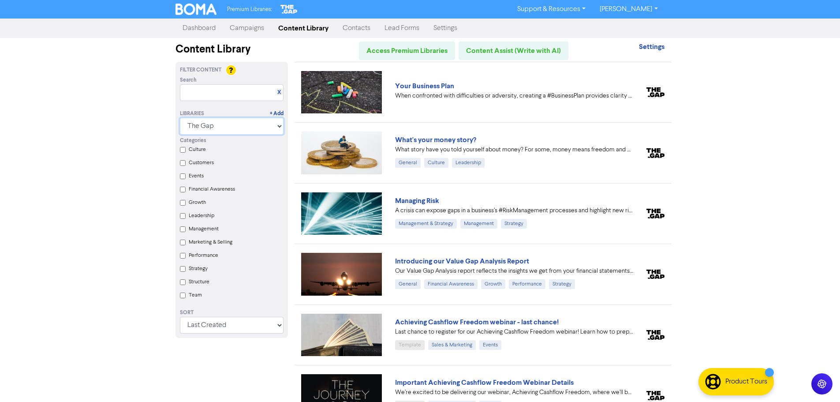
click at [229, 130] on select "All Libraries BOMA Other Partners The Gap Xero" at bounding box center [232, 126] width 104 height 17
select select "Other Partners"
click at [183, 118] on select "All Libraries BOMA Other Partners The Gap Xero" at bounding box center [232, 126] width 104 height 17
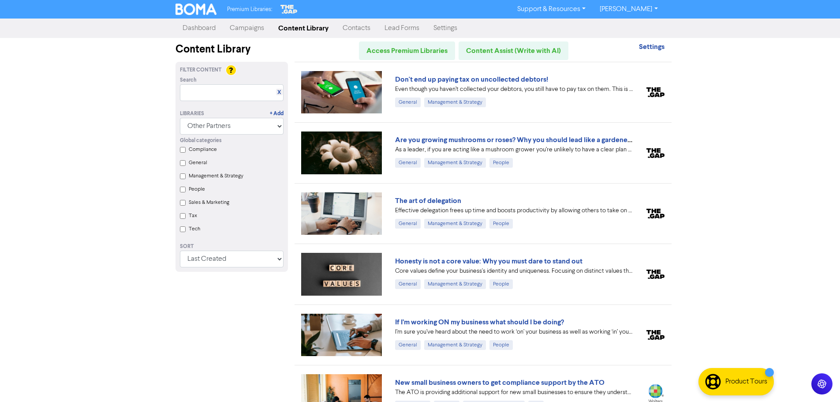
click at [189, 220] on label "Tax" at bounding box center [193, 216] width 8 height 8
click at [186, 219] on input "Tax" at bounding box center [183, 216] width 6 height 6
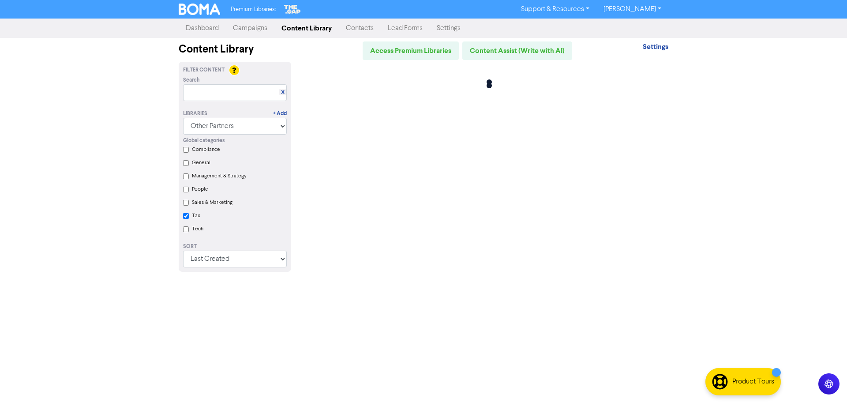
checkbox input "true"
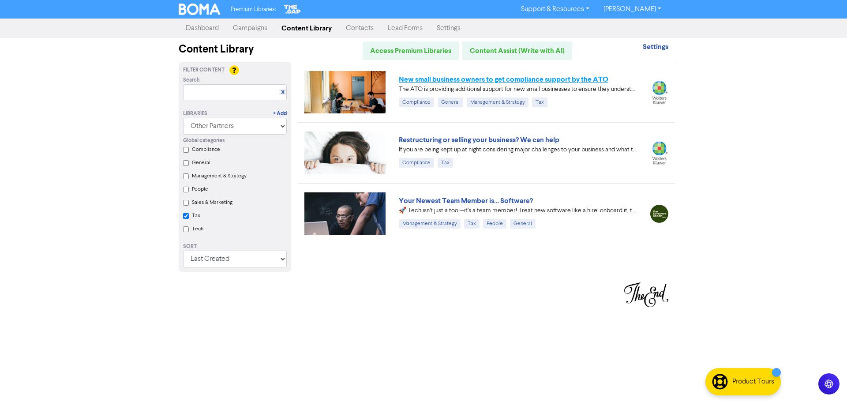
click at [523, 81] on link "New small business owners to get compliance support by the ATO" at bounding box center [504, 79] width 210 height 9
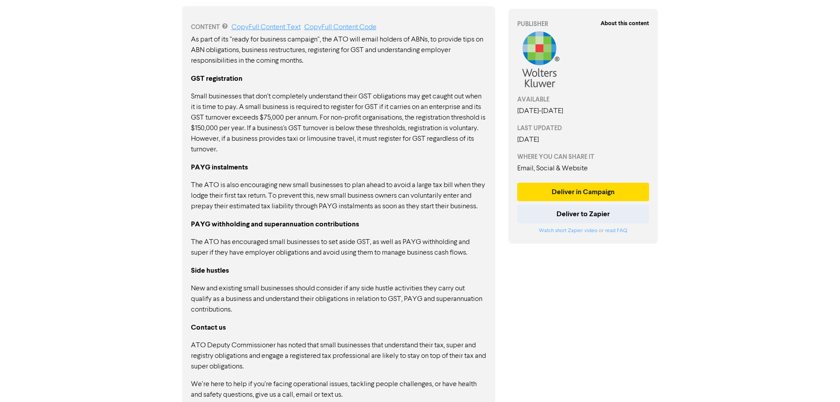
scroll to position [490, 0]
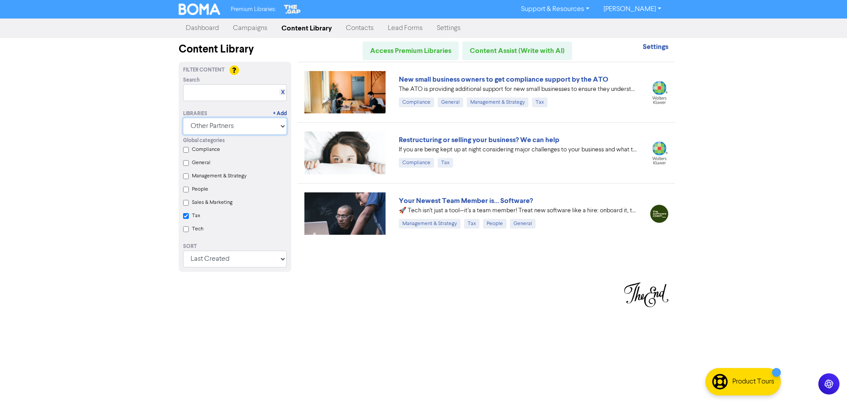
click at [221, 131] on select "All Libraries BOMA Other Partners The Gap Xero" at bounding box center [235, 126] width 104 height 17
select select "BOMA"
click at [183, 118] on select "All Libraries BOMA Other Partners The Gap Xero" at bounding box center [235, 126] width 104 height 17
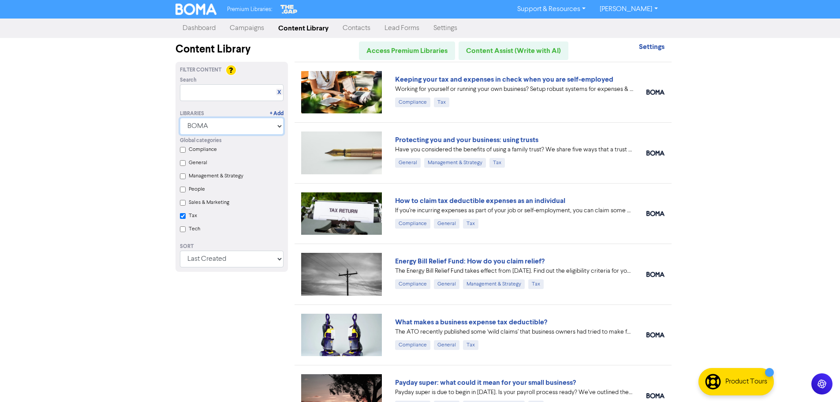
click at [260, 125] on select "All Libraries BOMA Other Partners The Gap Xero" at bounding box center [232, 126] width 104 height 17
click at [745, 133] on div "Premium Libraries: Support & Resources Video Tutorials FAQ & Guides Marketing E…" at bounding box center [420, 201] width 840 height 402
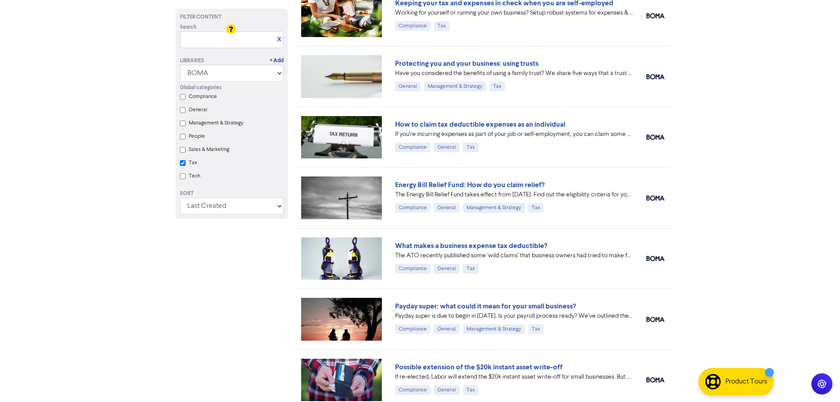
scroll to position [88, 0]
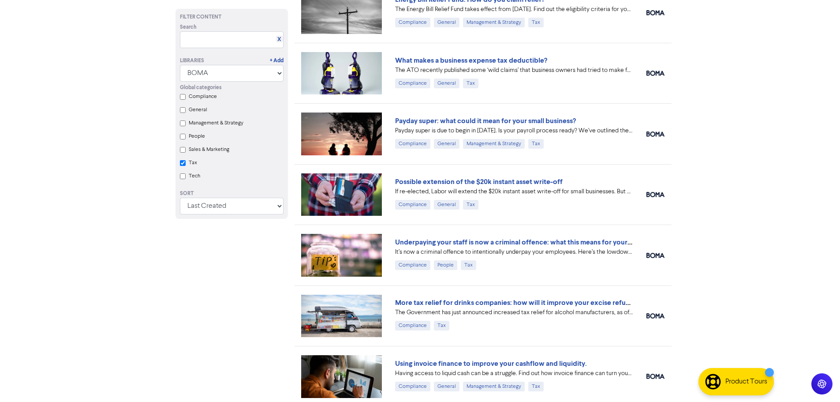
checkbox input "true"
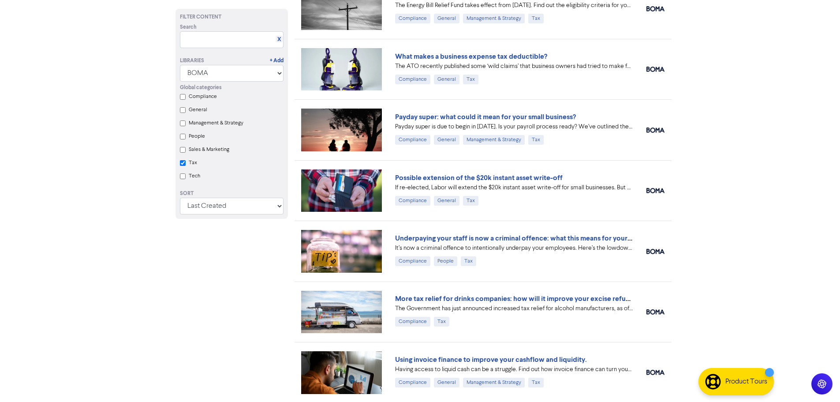
scroll to position [266, 0]
